Goal: Task Accomplishment & Management: Manage account settings

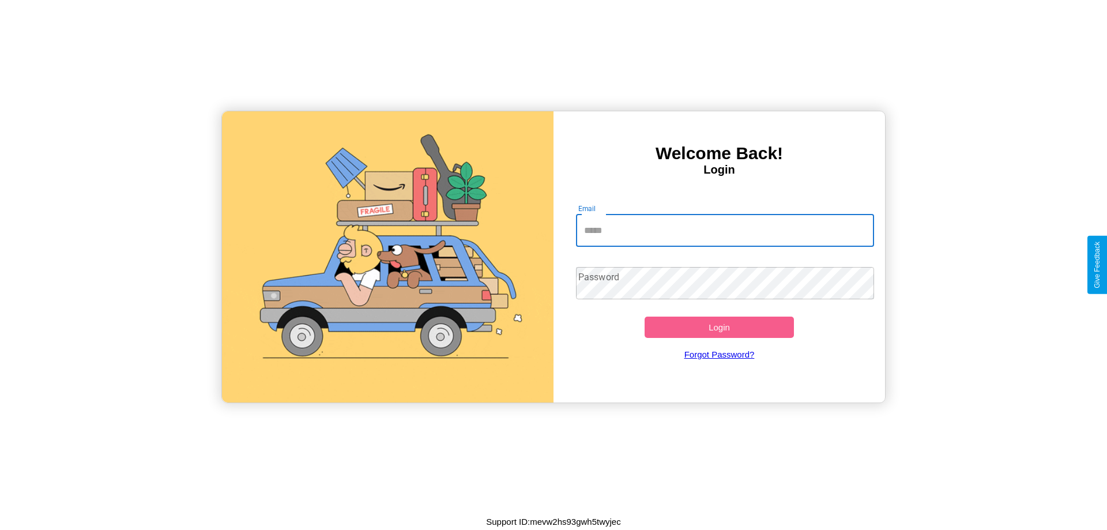
click at [725, 230] on input "Email" at bounding box center [725, 230] width 299 height 32
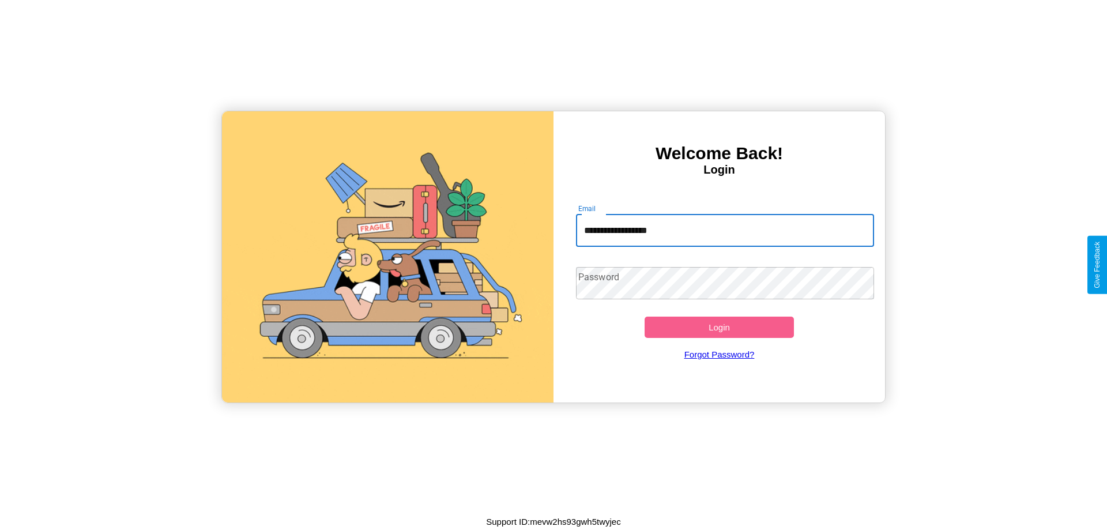
type input "**********"
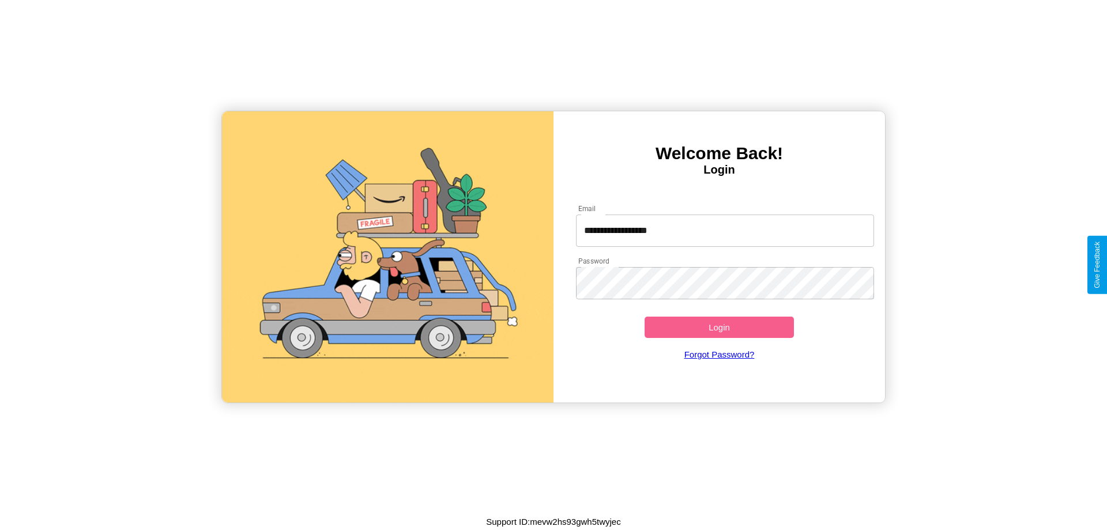
click at [719, 327] on button "Login" at bounding box center [718, 326] width 149 height 21
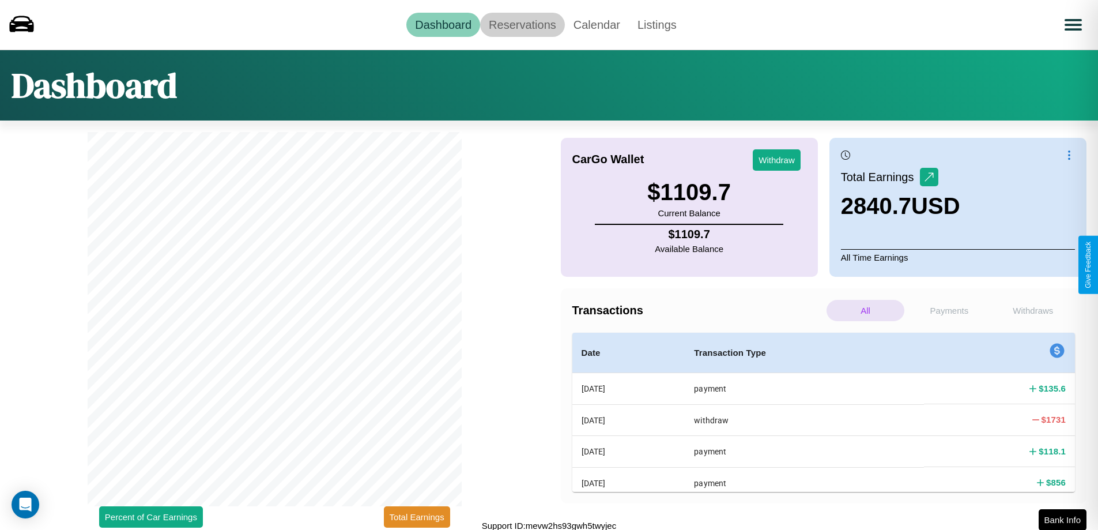
click at [522, 24] on link "Reservations" at bounding box center [522, 25] width 85 height 24
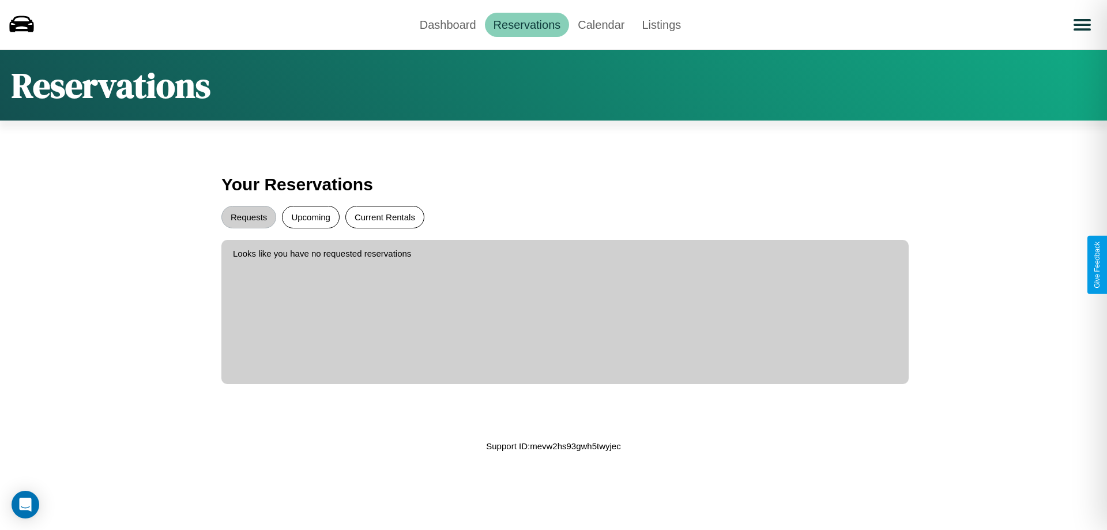
click at [384, 217] on button "Current Rentals" at bounding box center [384, 217] width 79 height 22
click at [248, 217] on button "Requests" at bounding box center [248, 217] width 55 height 22
